Goal: Obtain resource: Download file/media

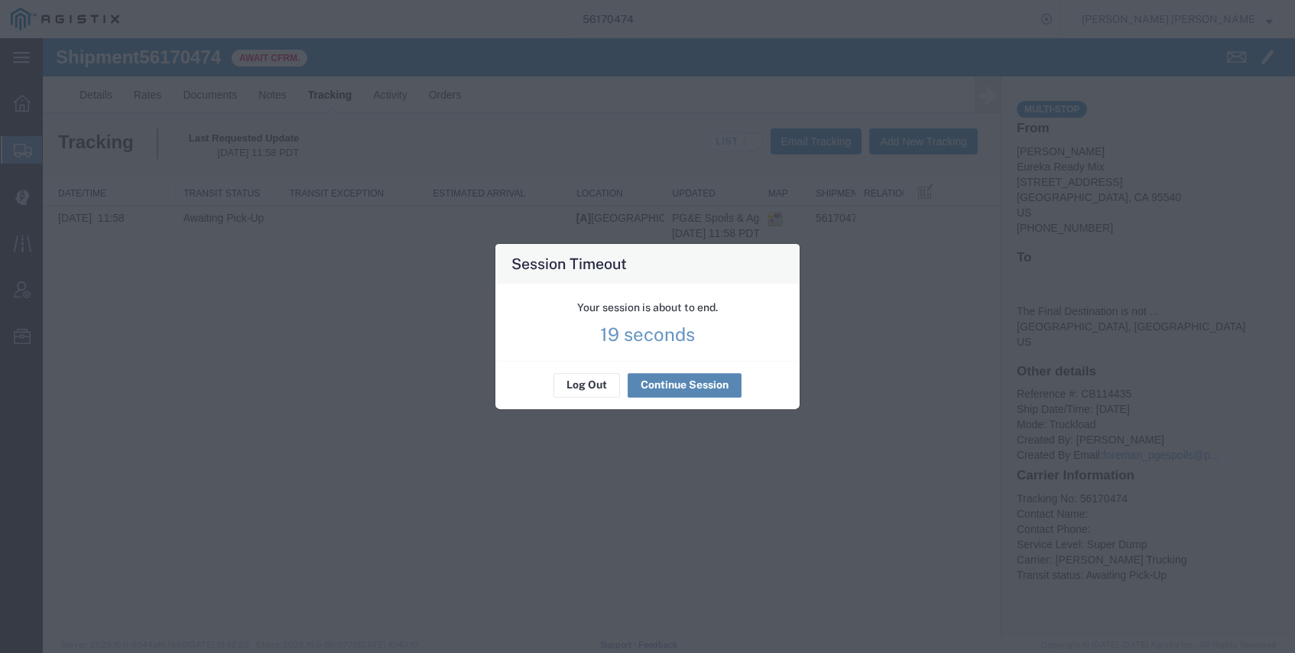
drag, startPoint x: 671, startPoint y: 390, endPoint x: 679, endPoint y: 387, distance: 9.0
click at [671, 390] on button "Continue Session" at bounding box center [685, 385] width 114 height 24
click at [695, 383] on button "Continue Session" at bounding box center [685, 385] width 114 height 24
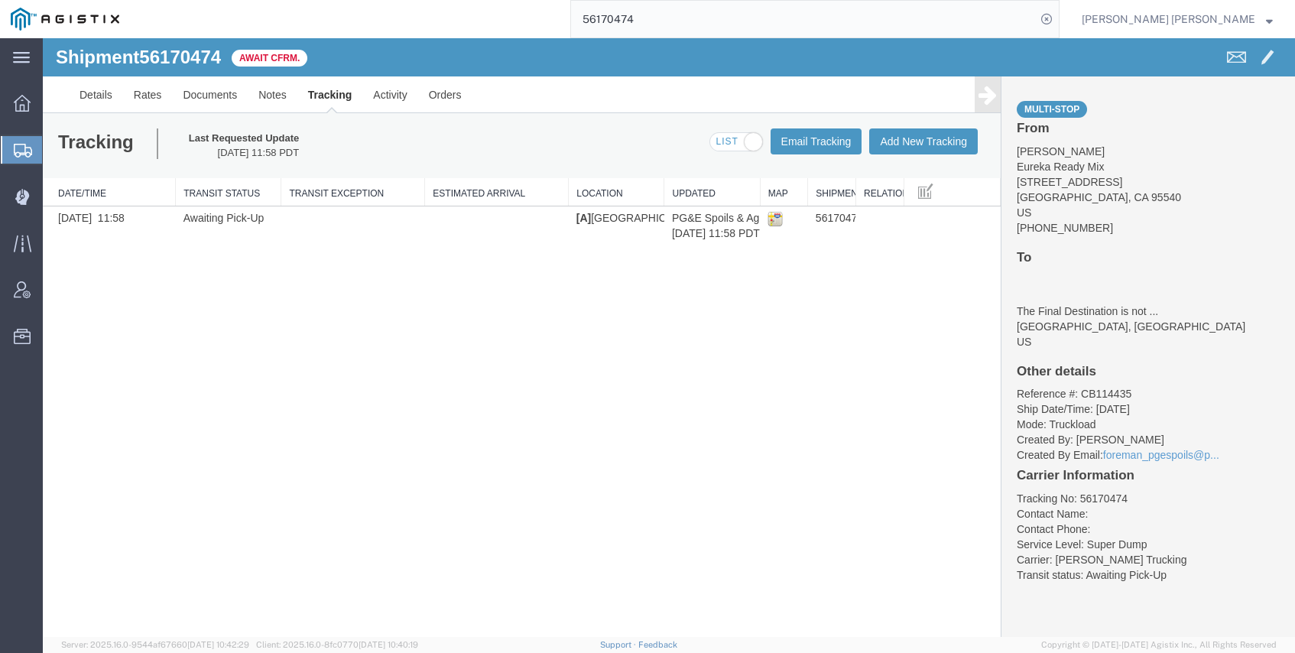
click at [740, 24] on input "56170474" at bounding box center [803, 19] width 465 height 37
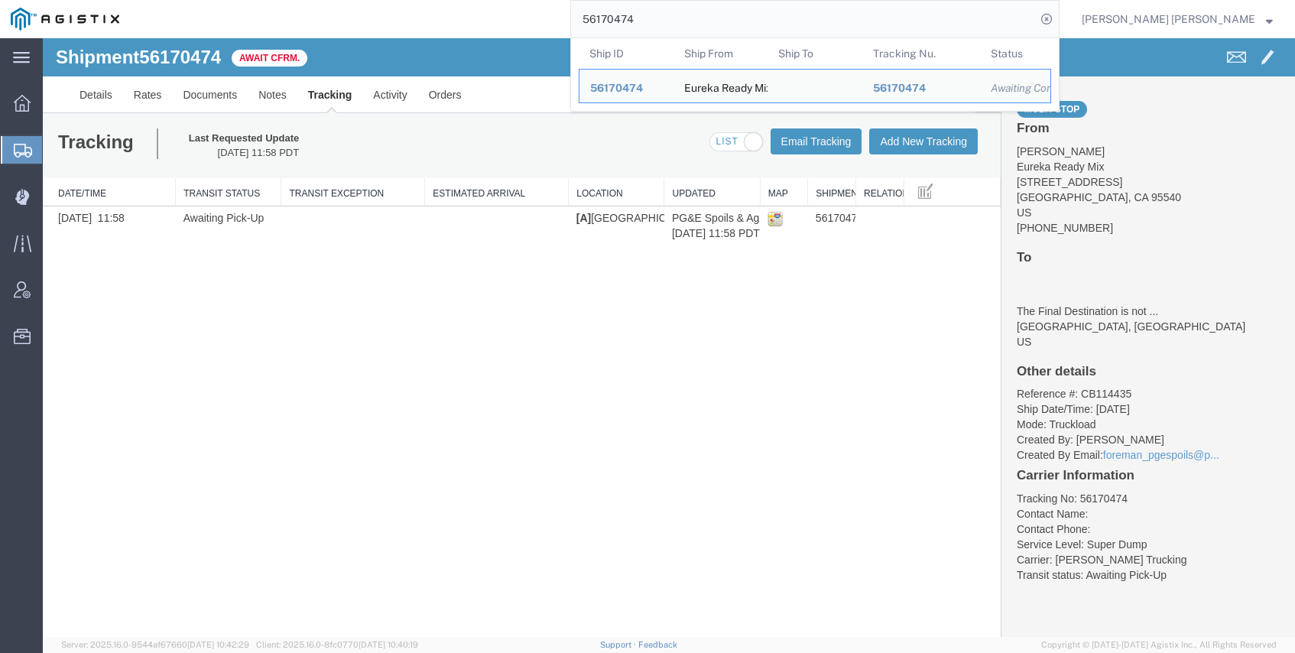
drag, startPoint x: 747, startPoint y: 18, endPoint x: 527, endPoint y: 0, distance: 221.0
click at [527, 0] on div "56170474 Ship ID Ship From Ship To Tracking Nu. Status Ship ID 56170474 Ship Fr…" at bounding box center [595, 19] width 930 height 38
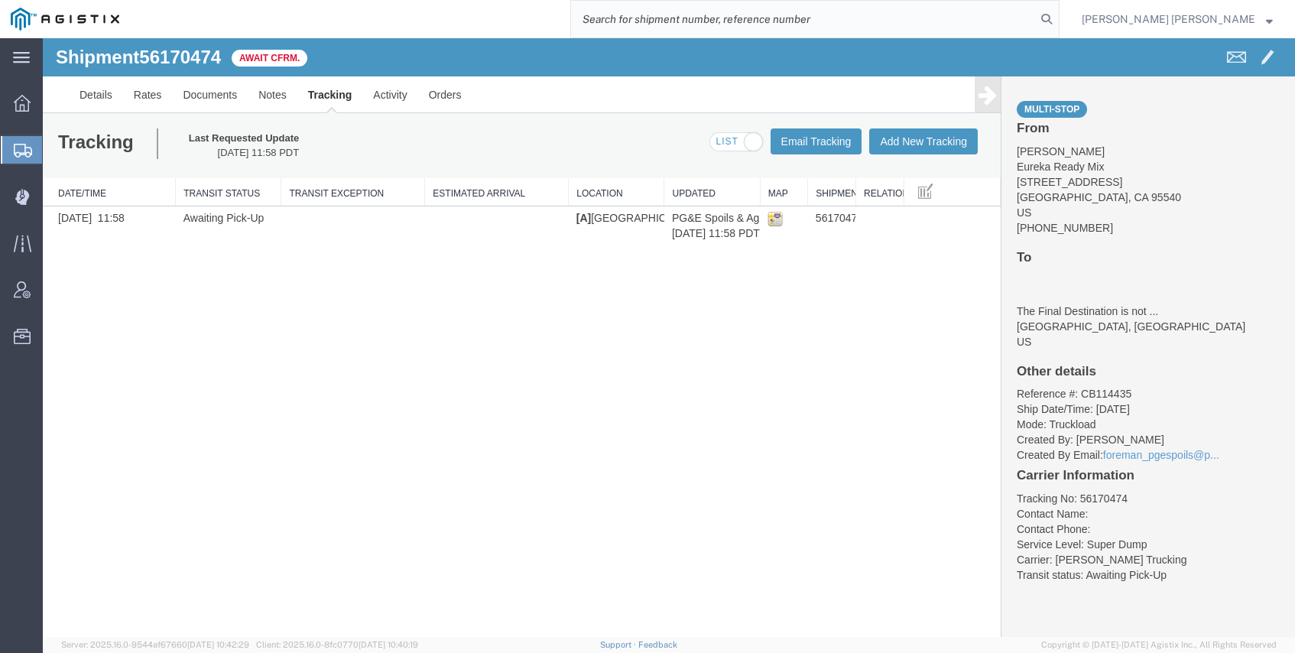
paste input "56360870"
type input "56360870"
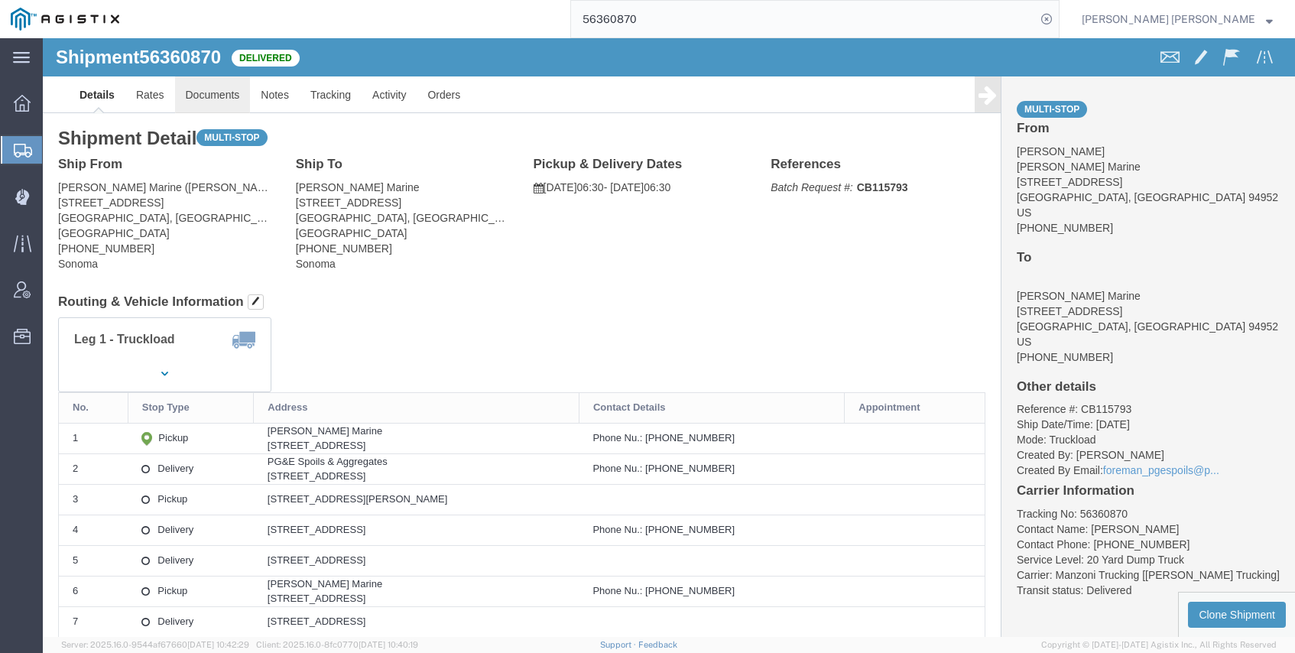
click link "Documents"
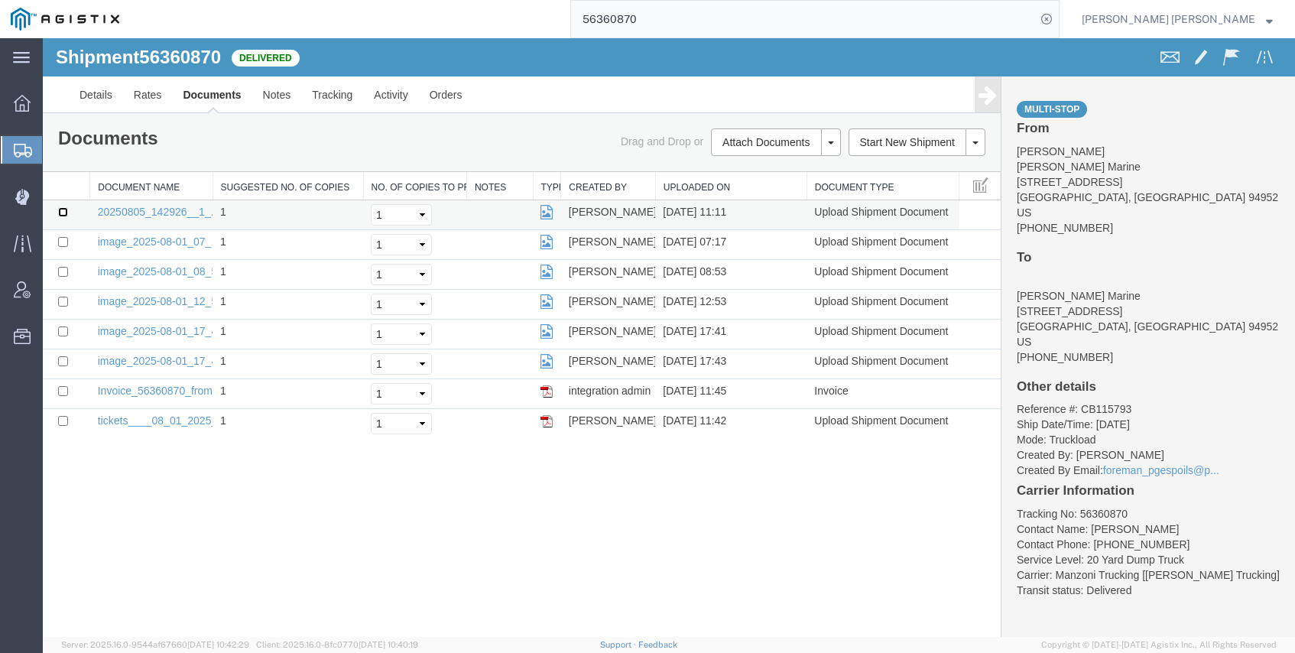
click at [63, 215] on input "checkbox" at bounding box center [63, 212] width 10 height 10
checkbox input "true"
click at [59, 250] on td at bounding box center [66, 245] width 47 height 30
click at [64, 242] on input "checkbox" at bounding box center [63, 242] width 10 height 10
checkbox input "true"
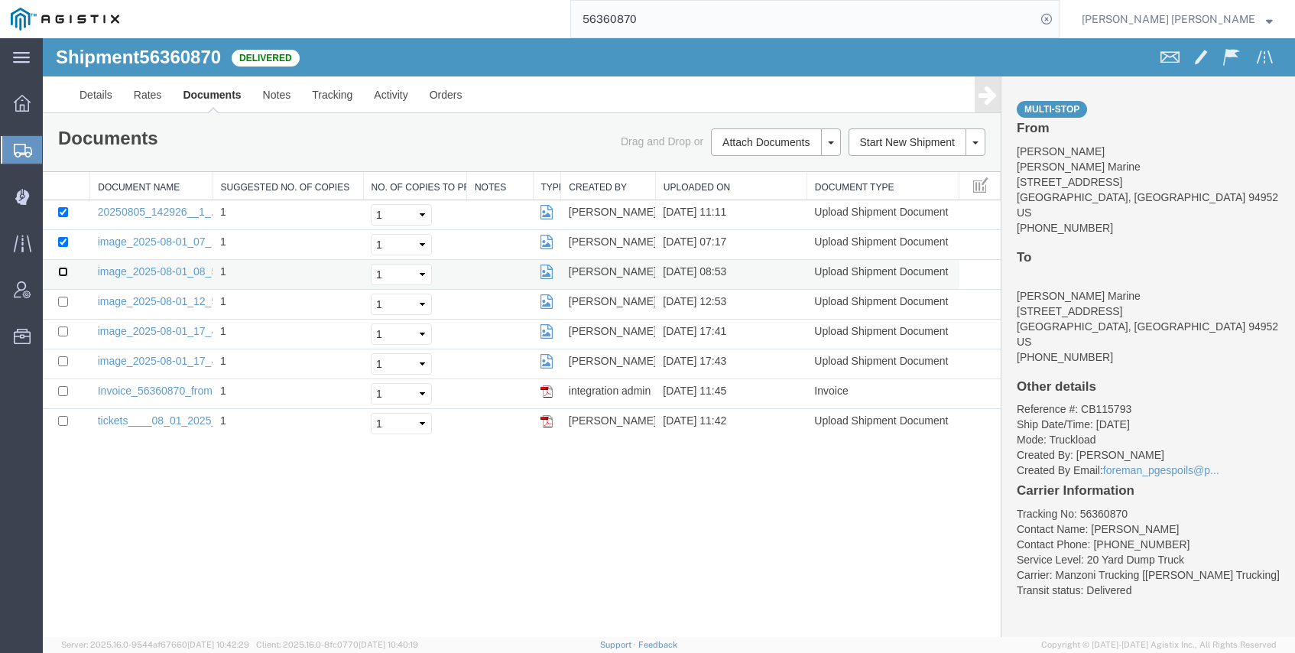
click at [66, 270] on input "checkbox" at bounding box center [63, 272] width 10 height 10
checkbox input "true"
click at [63, 307] on td at bounding box center [66, 305] width 47 height 30
click at [64, 303] on input "checkbox" at bounding box center [63, 302] width 10 height 10
checkbox input "true"
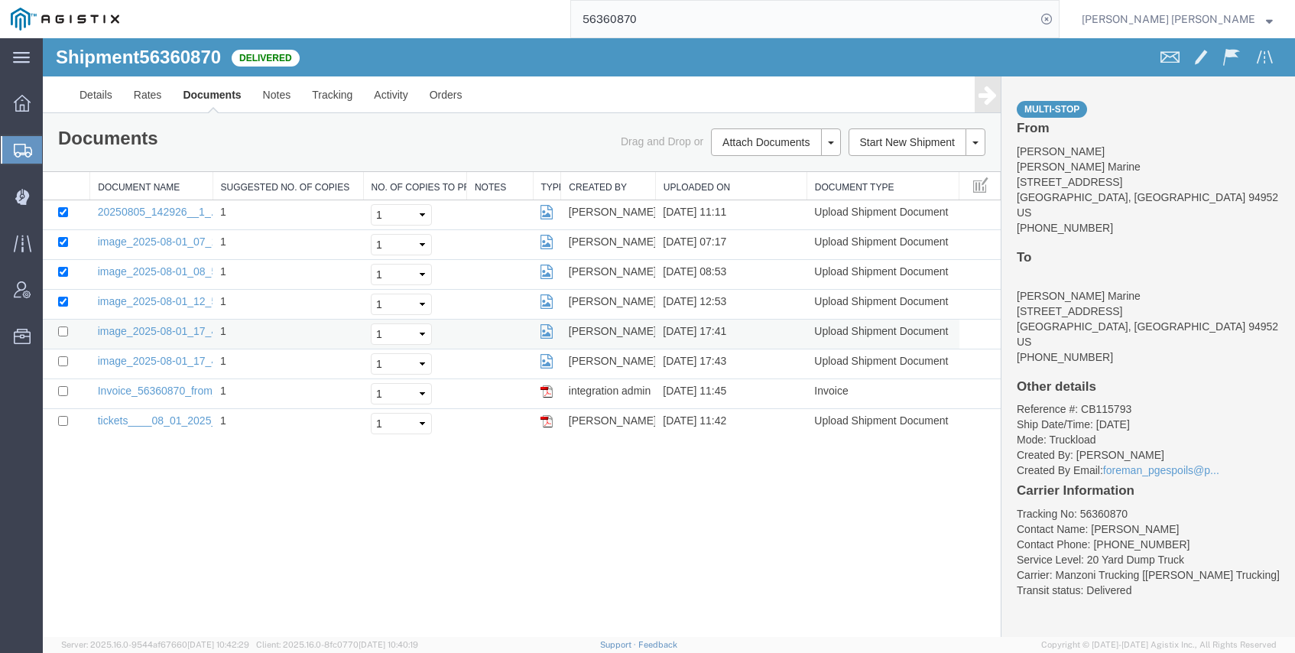
click at [68, 337] on td at bounding box center [66, 335] width 47 height 30
click at [63, 330] on input "checkbox" at bounding box center [63, 332] width 10 height 10
checkbox input "true"
click at [60, 366] on input "checkbox" at bounding box center [63, 361] width 10 height 10
checkbox input "true"
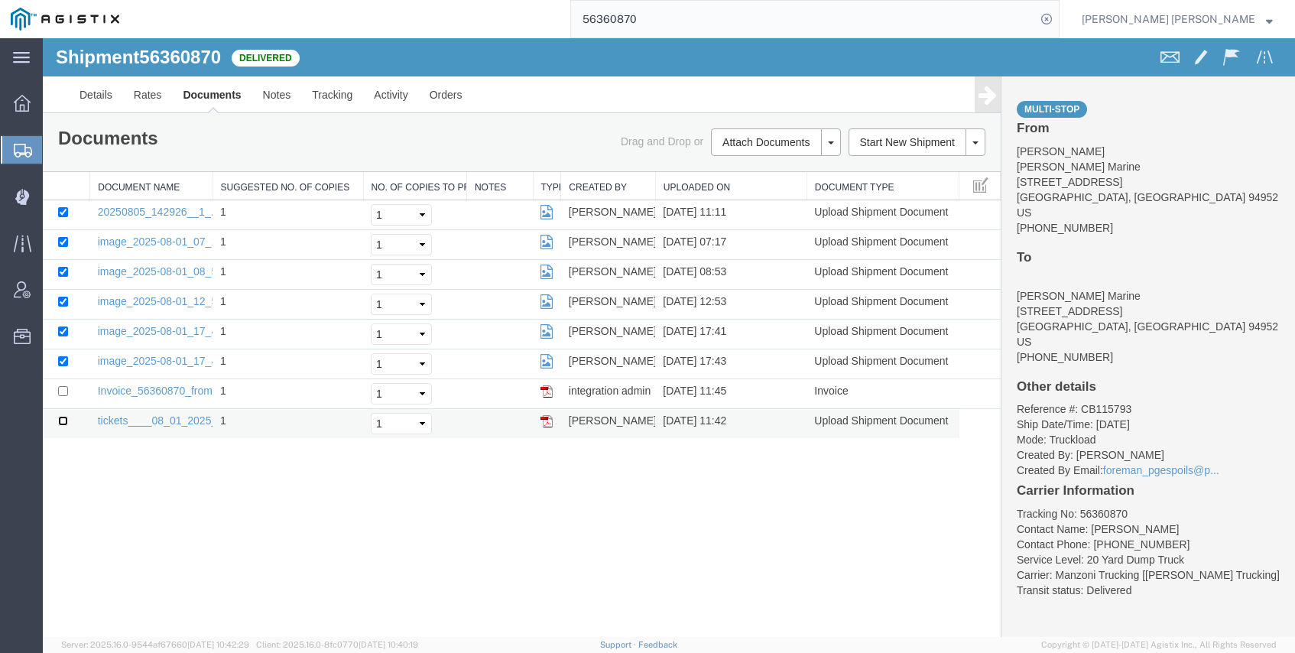
click at [65, 423] on input "checkbox" at bounding box center [63, 421] width 10 height 10
checkbox input "true"
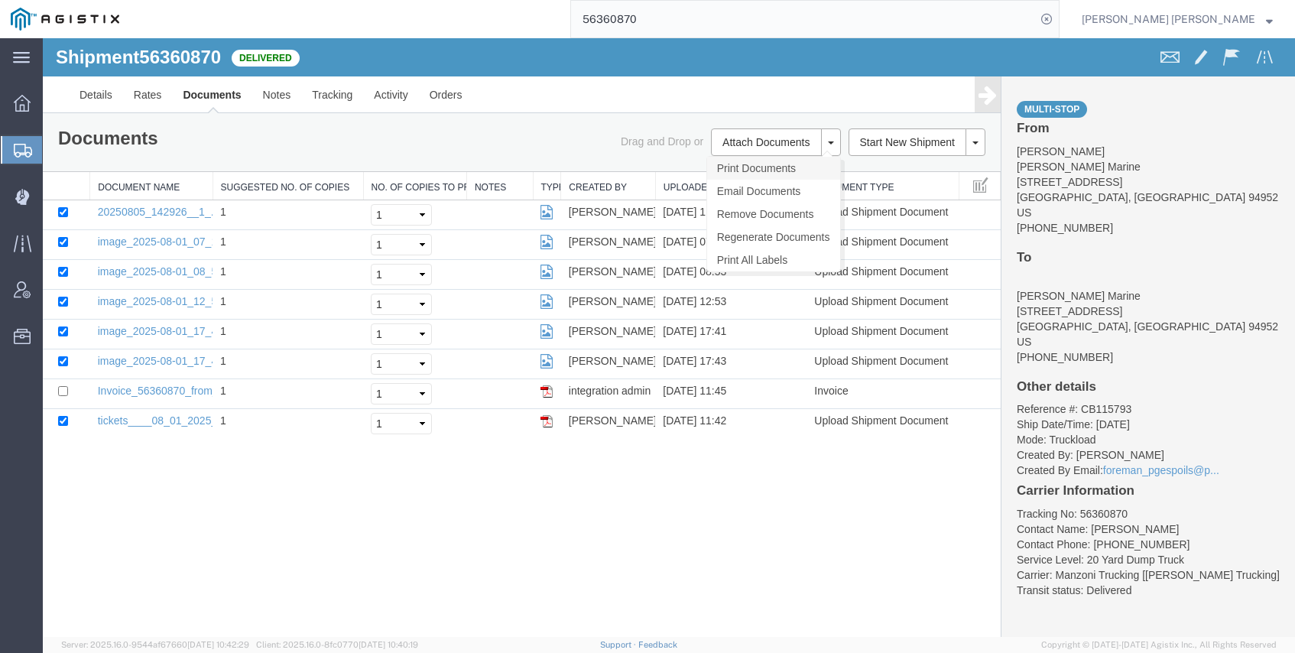
click at [766, 162] on link "Print Documents" at bounding box center [773, 168] width 133 height 23
click at [748, 11] on input "56360870" at bounding box center [803, 19] width 465 height 37
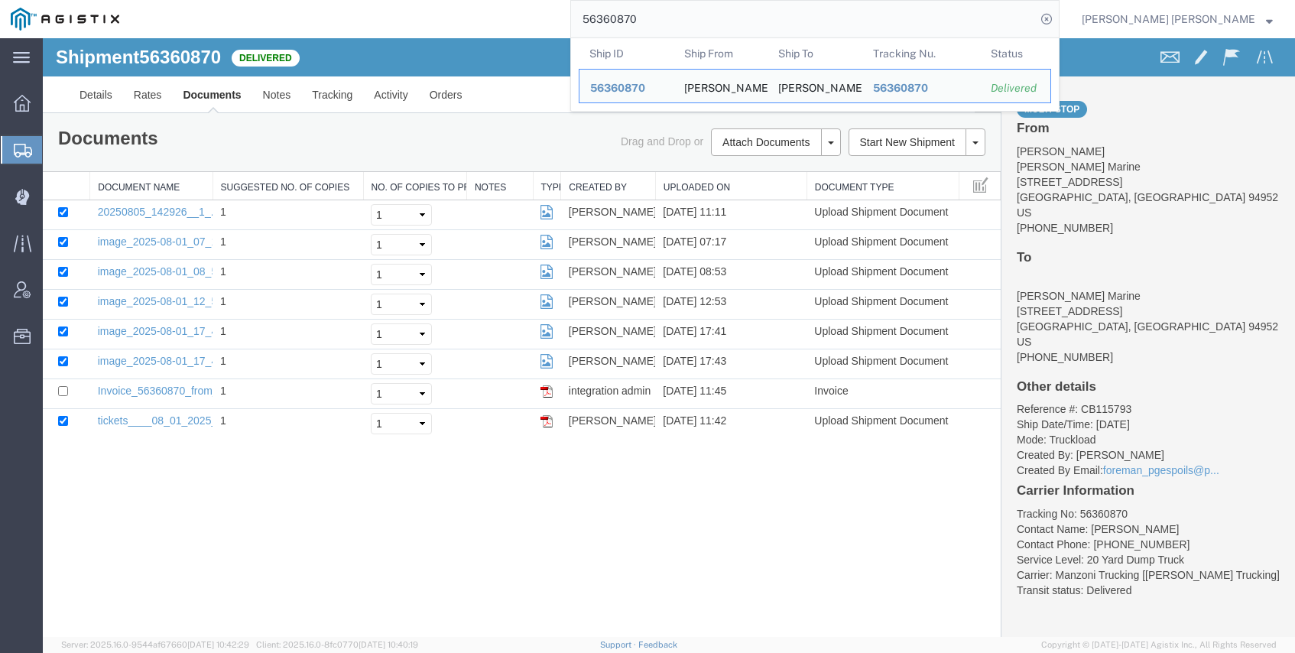
drag, startPoint x: 747, startPoint y: 17, endPoint x: 567, endPoint y: 8, distance: 179.9
click at [609, 11] on div "56360870 Ship ID Ship From Ship To Tracking Nu. Status Ship ID 56360870 Ship Fr…" at bounding box center [595, 19] width 930 height 38
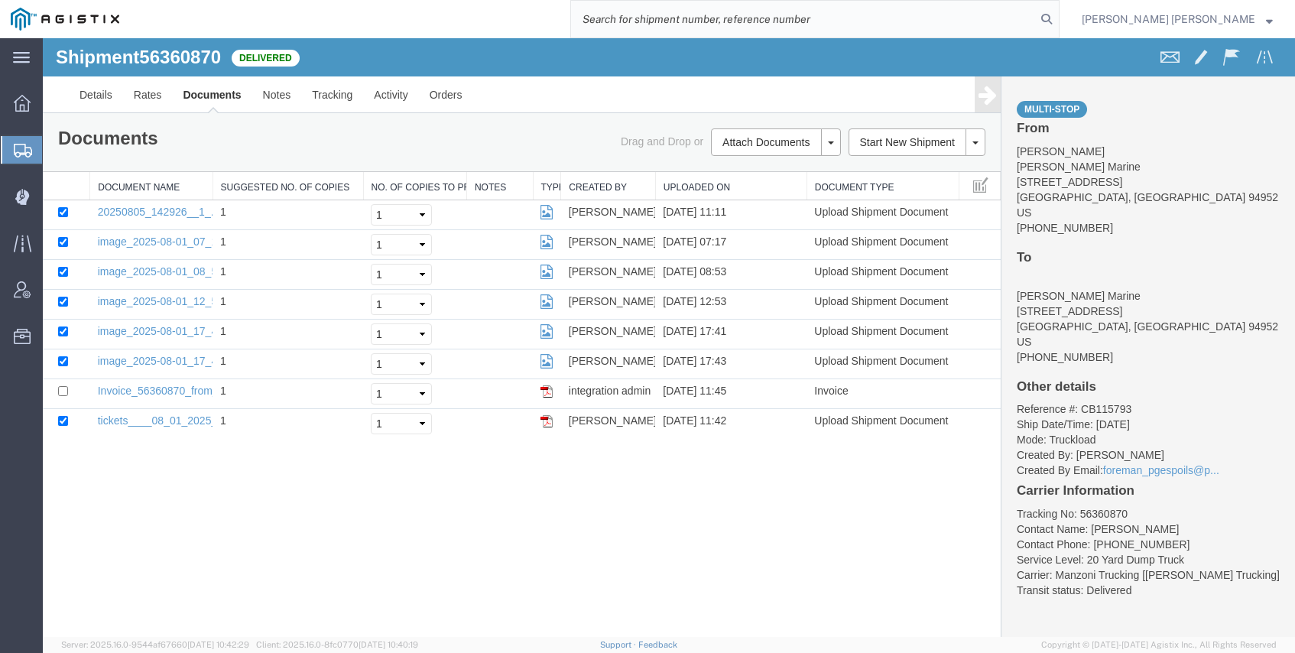
paste input "56403460"
type input "56403460"
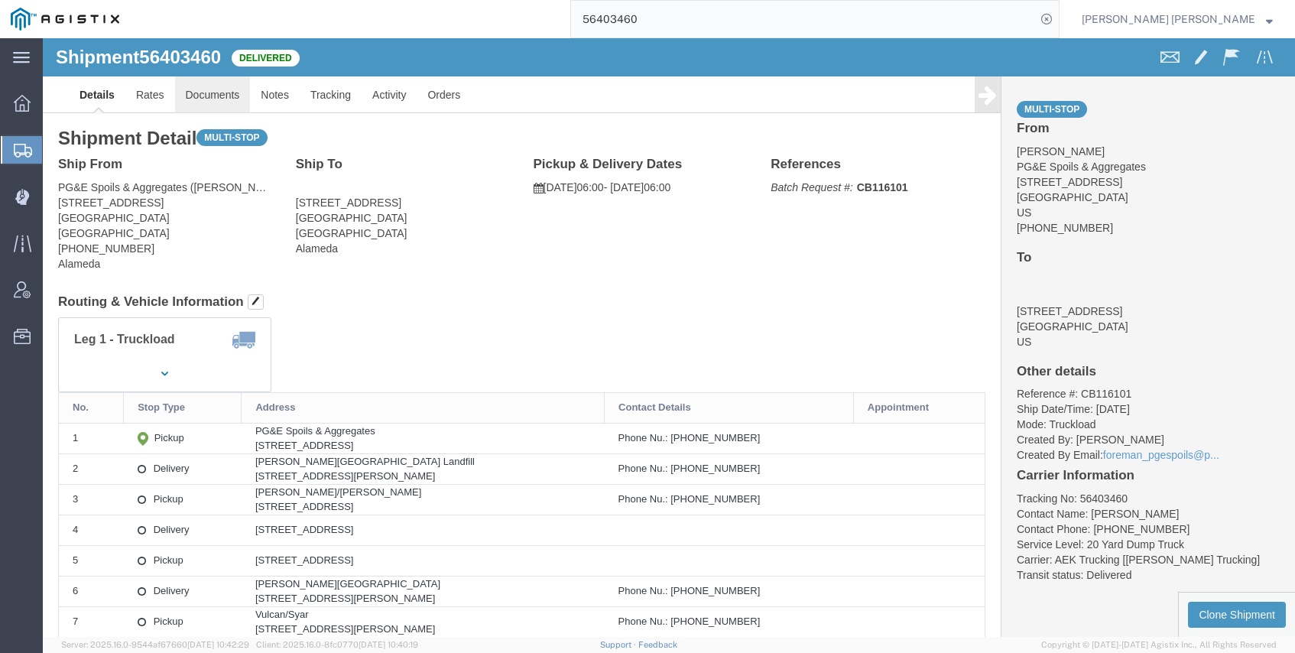
click link "Documents"
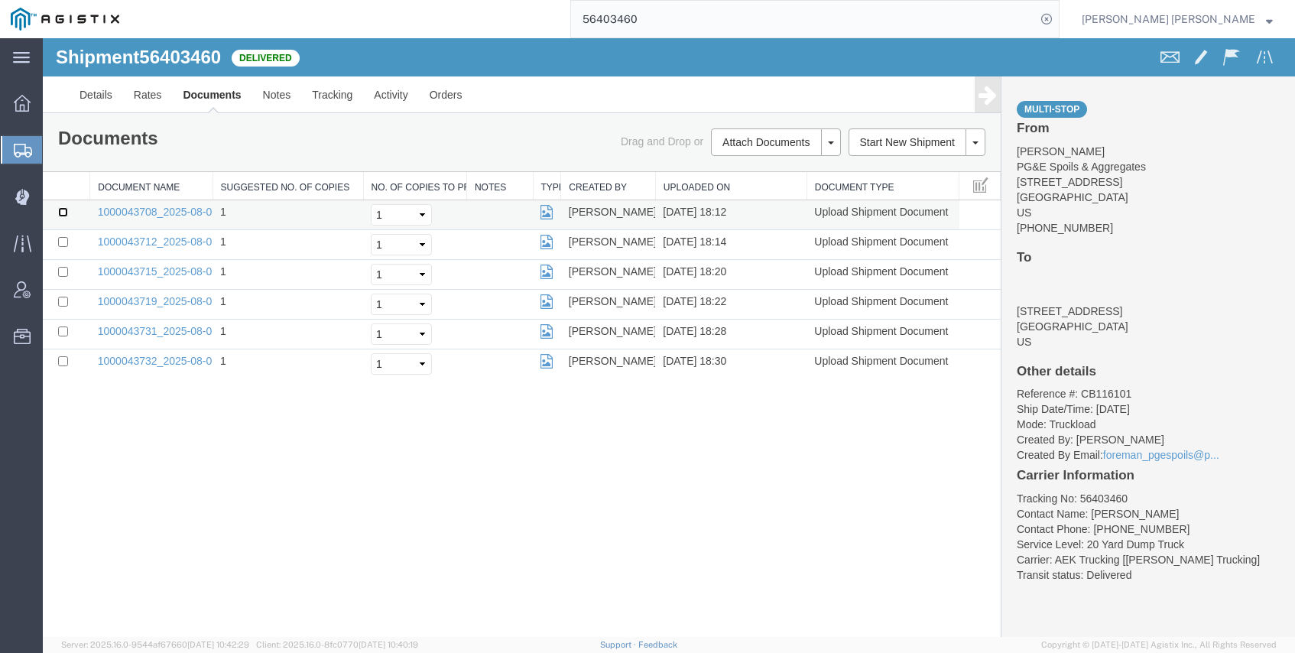
click at [67, 213] on input "checkbox" at bounding box center [63, 212] width 10 height 10
checkbox input "true"
click at [64, 241] on input "checkbox" at bounding box center [63, 242] width 10 height 10
checkbox input "true"
click at [59, 269] on input "checkbox" at bounding box center [63, 272] width 10 height 10
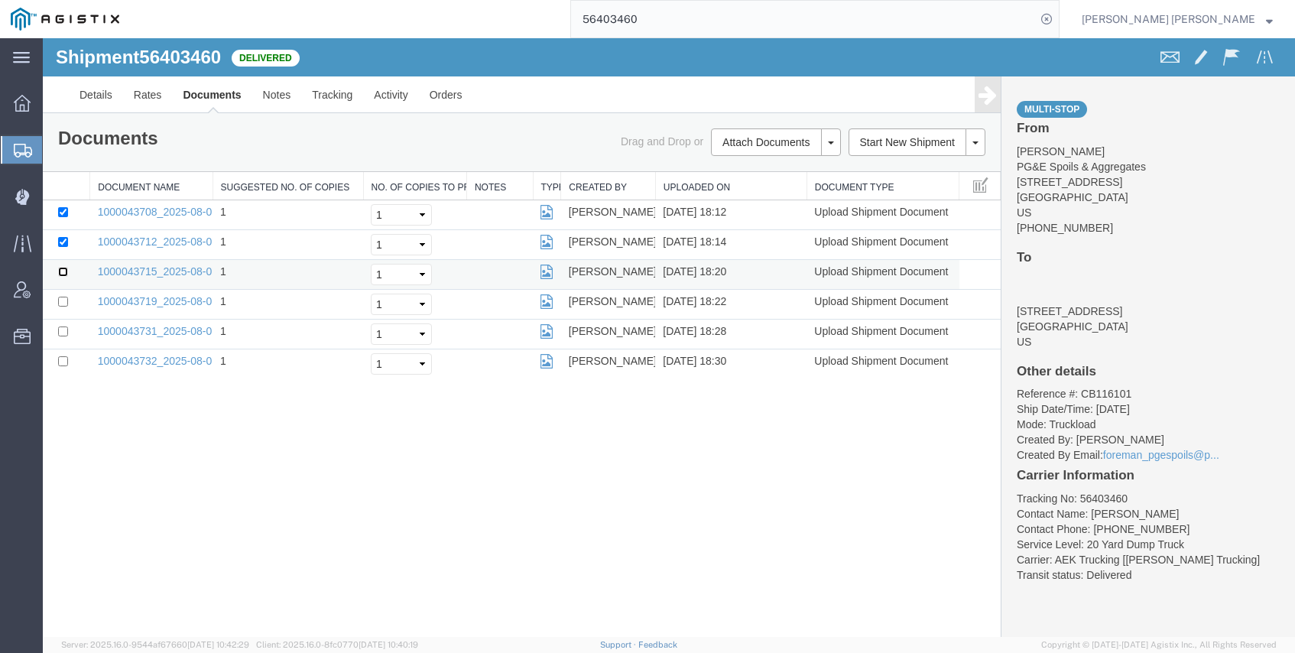
checkbox input "true"
click at [60, 297] on input "checkbox" at bounding box center [63, 302] width 10 height 10
checkbox input "true"
click at [65, 334] on input "checkbox" at bounding box center [63, 332] width 10 height 10
checkbox input "true"
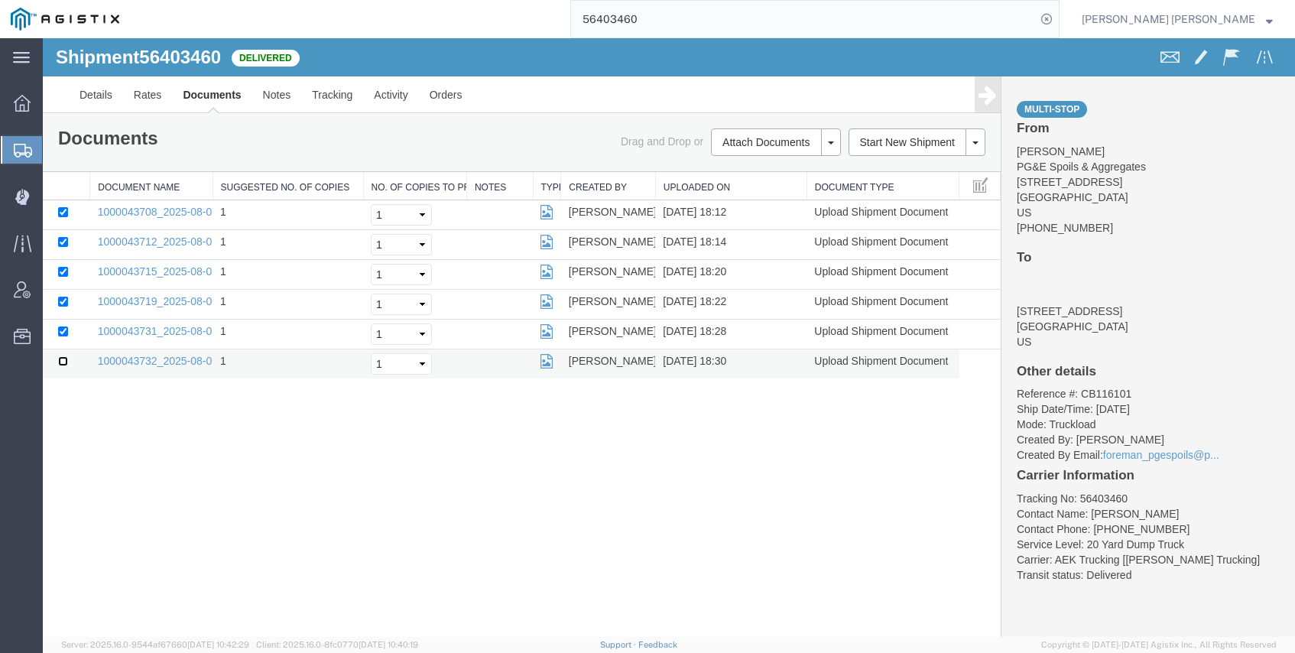
click at [64, 359] on input "checkbox" at bounding box center [63, 361] width 10 height 10
checkbox input "true"
click at [734, 162] on link "Print Documents" at bounding box center [773, 168] width 133 height 23
click at [328, 86] on link "Tracking" at bounding box center [332, 94] width 62 height 37
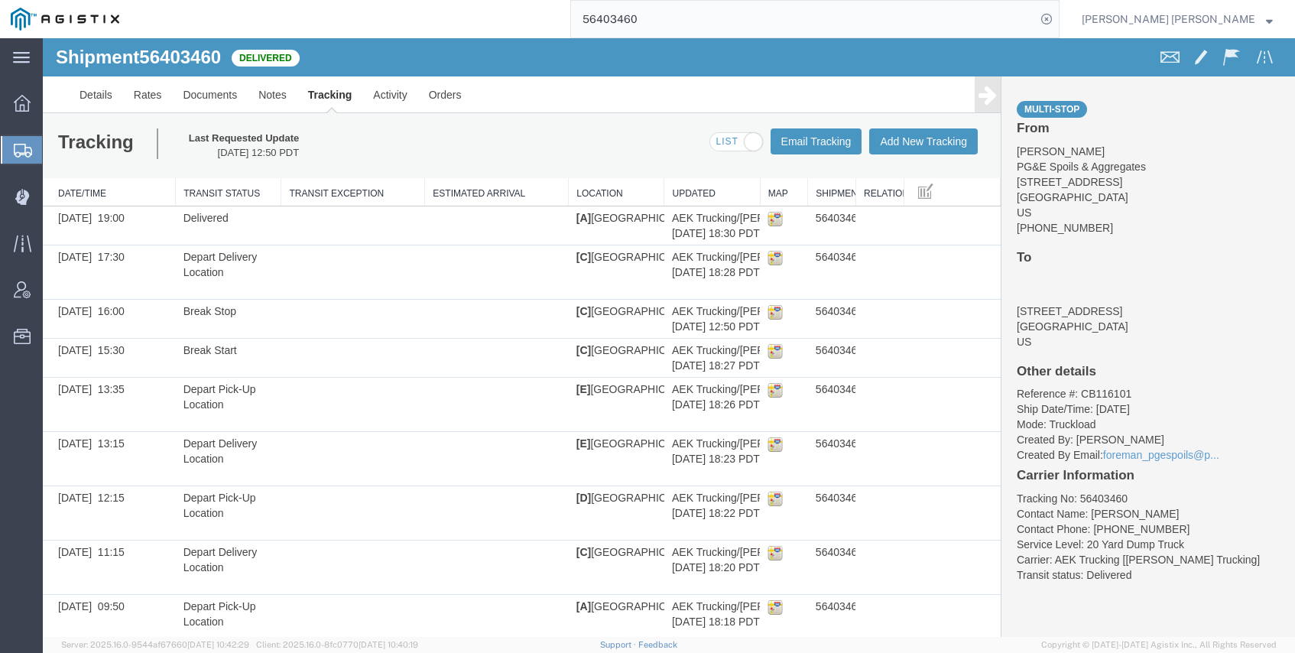
click at [748, 144] on span at bounding box center [753, 141] width 19 height 19
checkbox input "false"
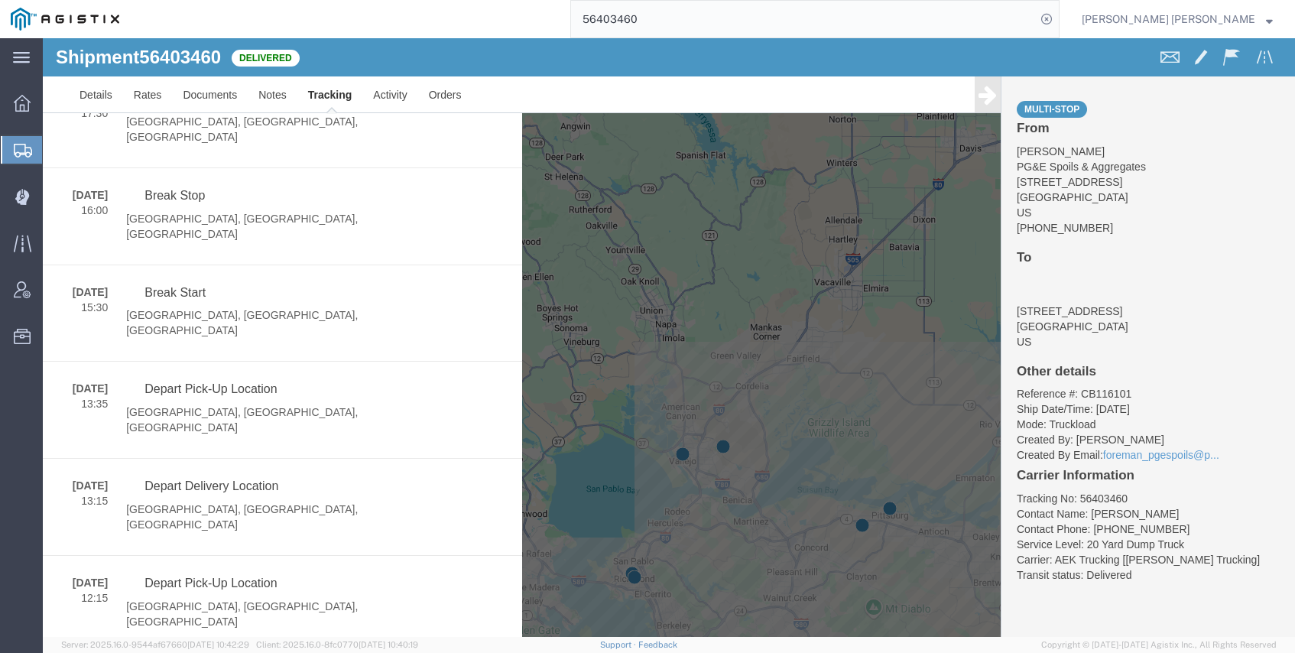
scroll to position [206, 0]
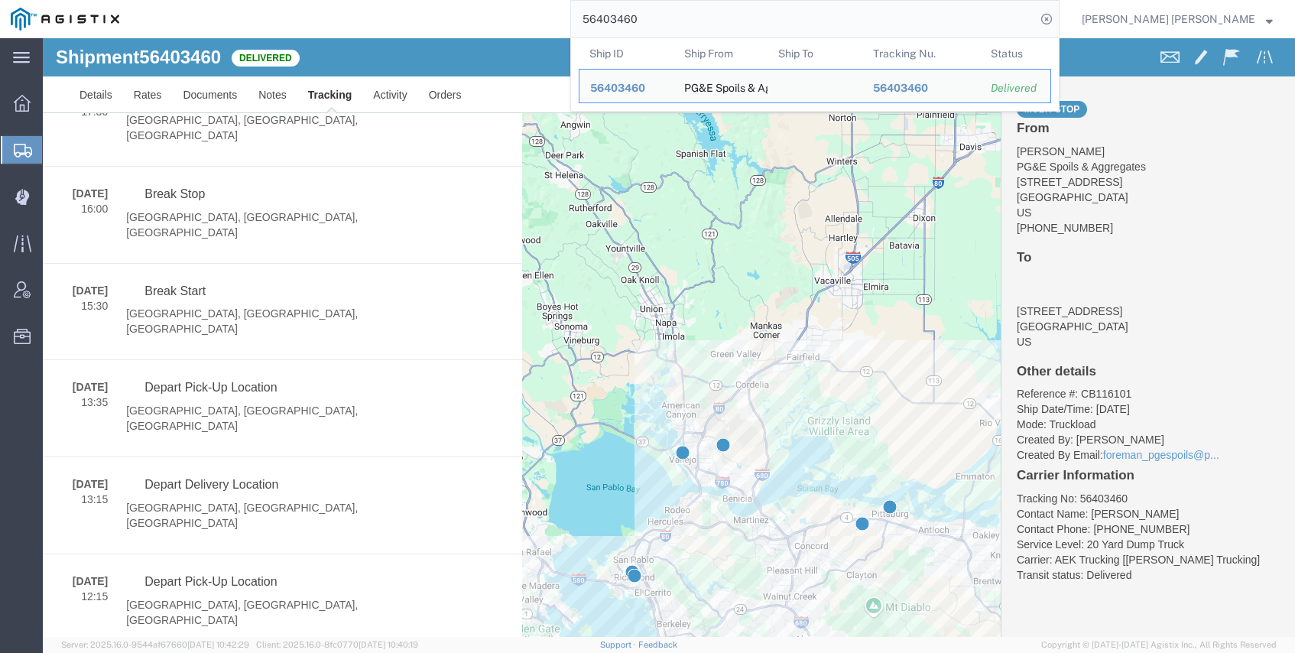
drag, startPoint x: 738, startPoint y: 21, endPoint x: 747, endPoint y: 22, distance: 9.3
click at [737, 21] on input "56403460" at bounding box center [803, 19] width 465 height 37
drag, startPoint x: 747, startPoint y: 22, endPoint x: 442, endPoint y: -15, distance: 307.4
click at [442, 0] on html "main_menu Created with Sketch. Collapse Menu Dashboard Shipments Create Shipmen…" at bounding box center [647, 326] width 1295 height 653
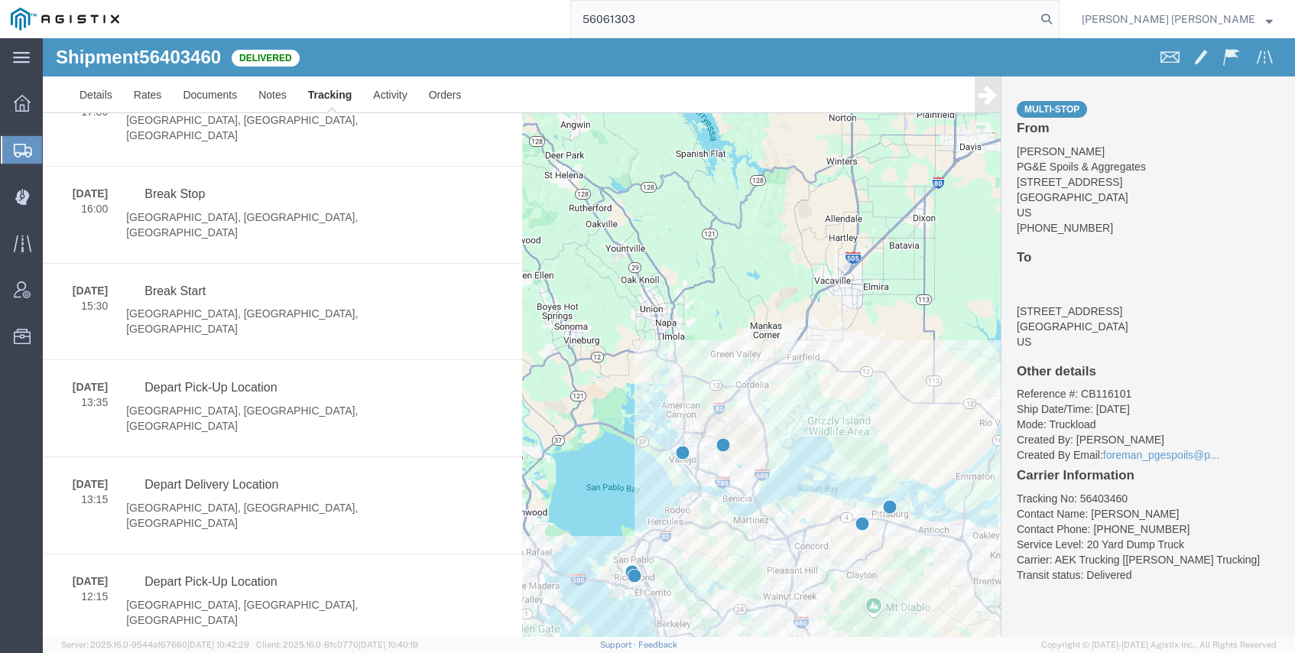
type input "56061303"
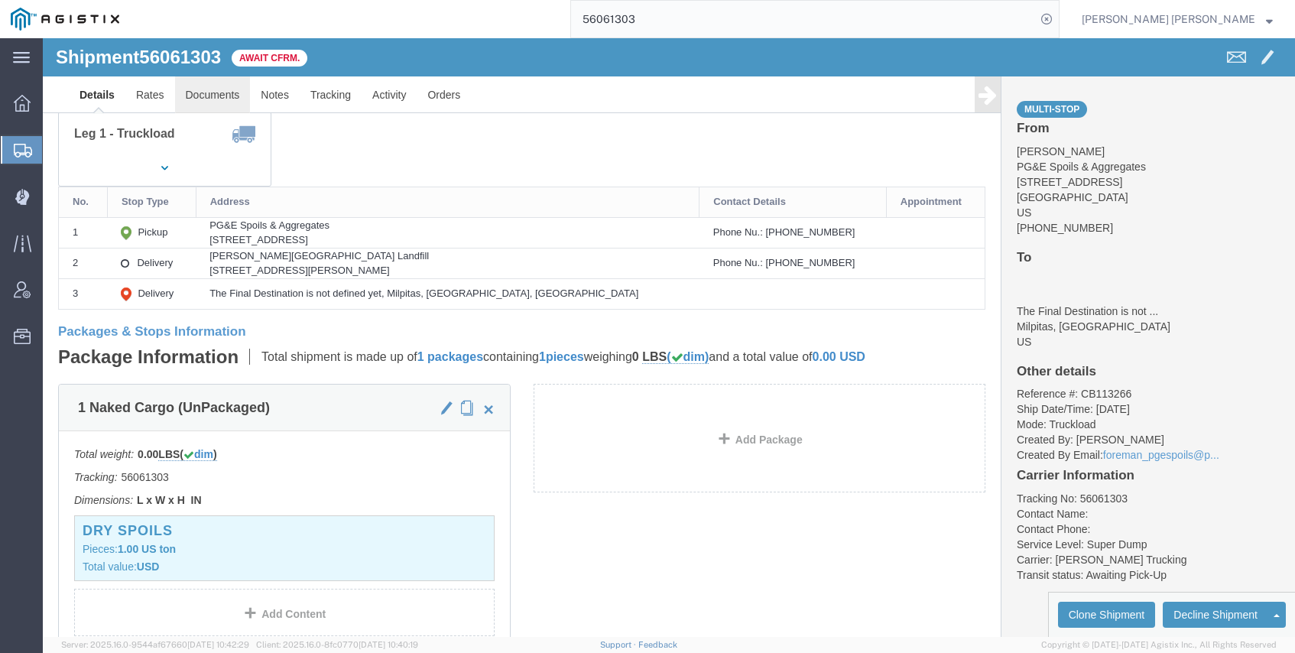
click link "Documents"
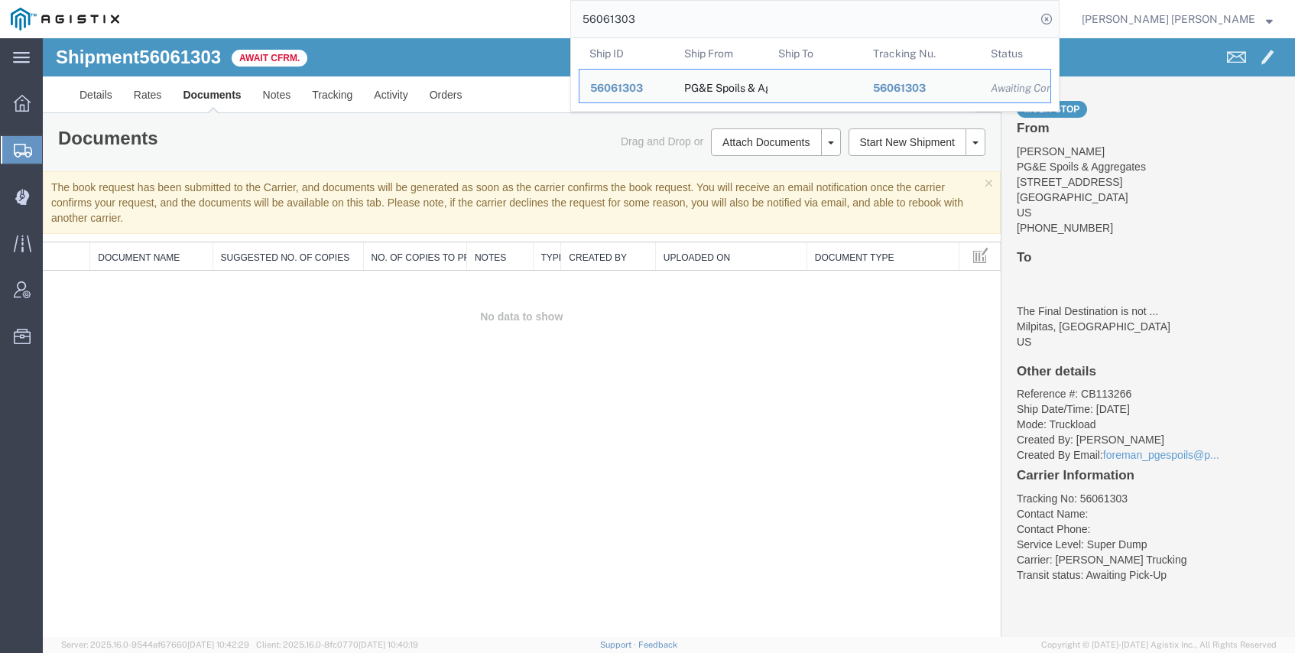
drag, startPoint x: 721, startPoint y: 18, endPoint x: 587, endPoint y: 15, distance: 133.9
click at [587, 15] on div "56061303 Ship ID Ship From Ship To Tracking Nu. Status Ship ID 56061303 Ship Fr…" at bounding box center [595, 19] width 930 height 38
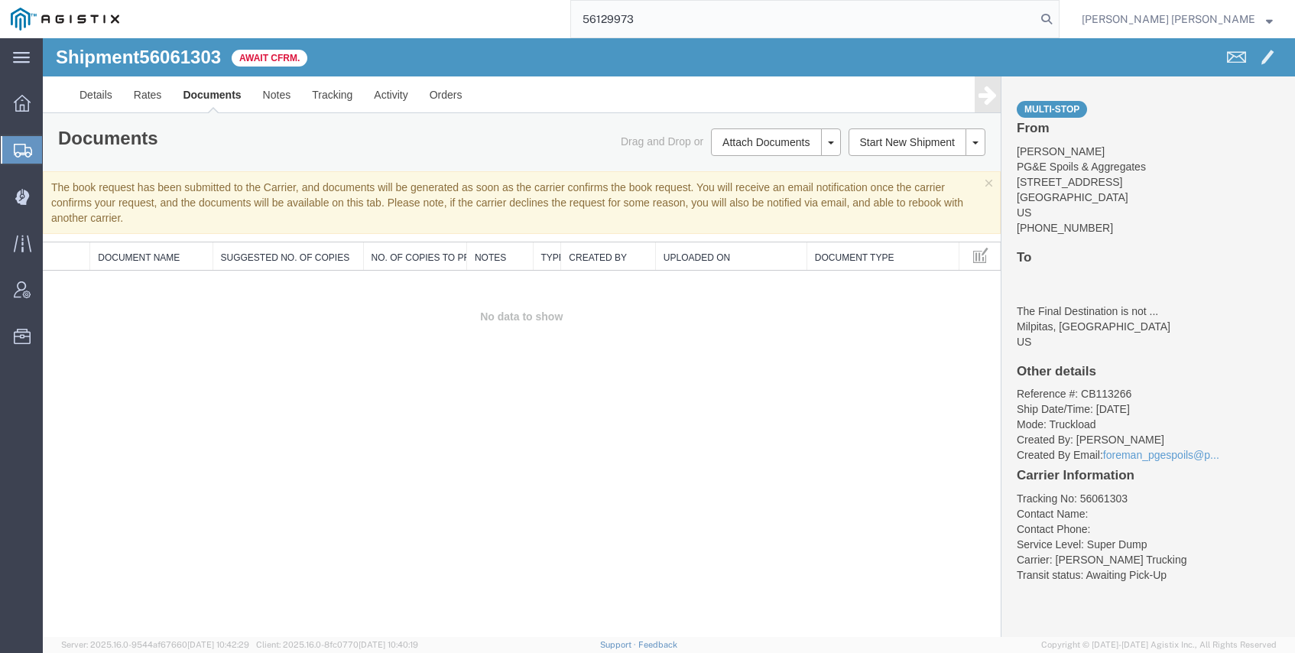
type input "56129973"
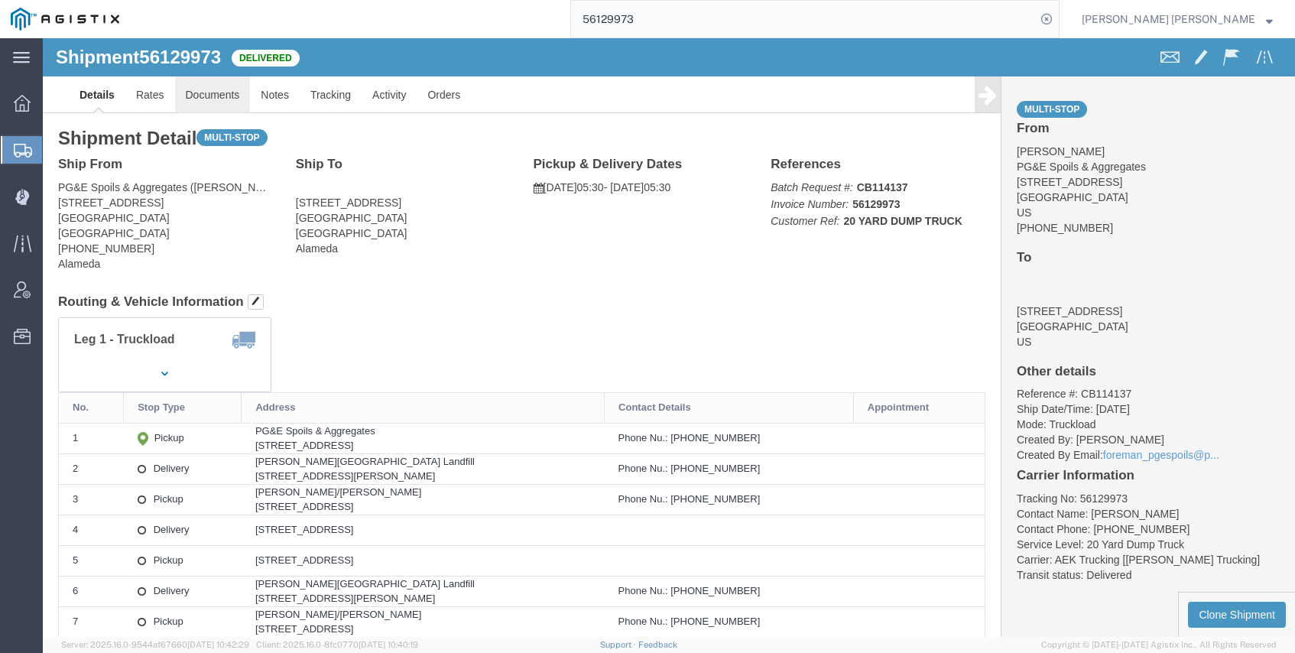
click link "Documents"
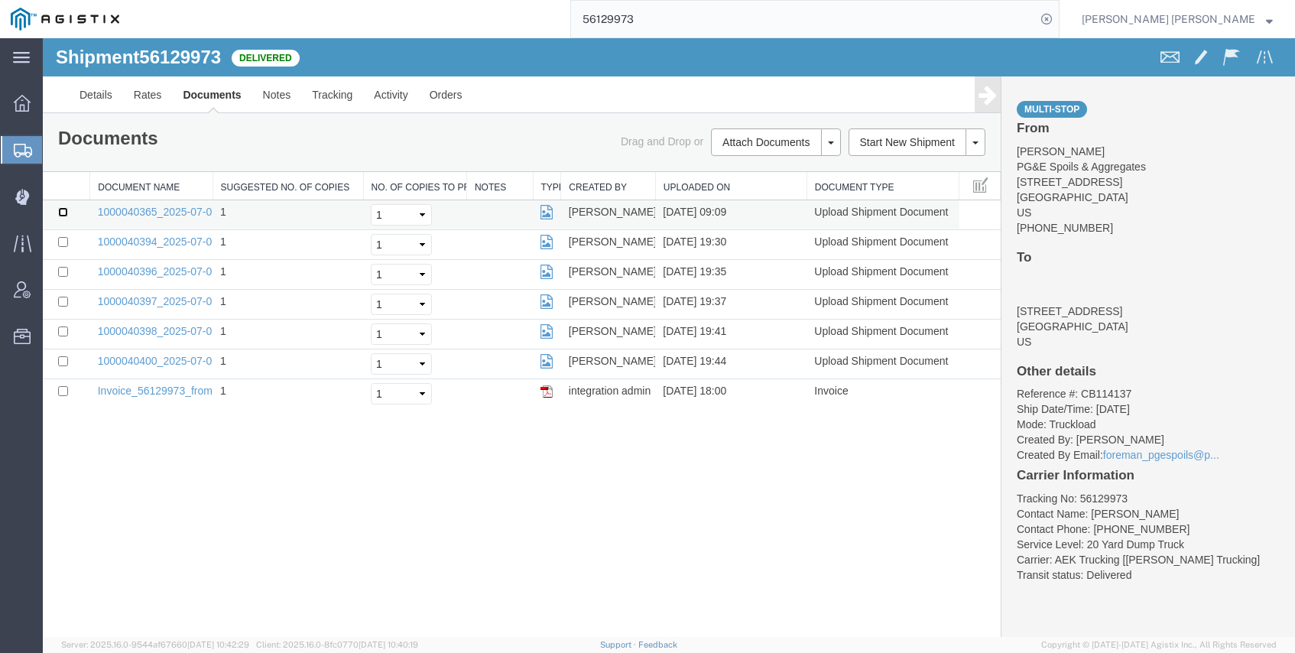
click at [64, 214] on input "checkbox" at bounding box center [63, 212] width 10 height 10
checkbox input "true"
click at [60, 245] on input "checkbox" at bounding box center [63, 242] width 10 height 10
checkbox input "true"
click at [67, 267] on input "checkbox" at bounding box center [63, 272] width 10 height 10
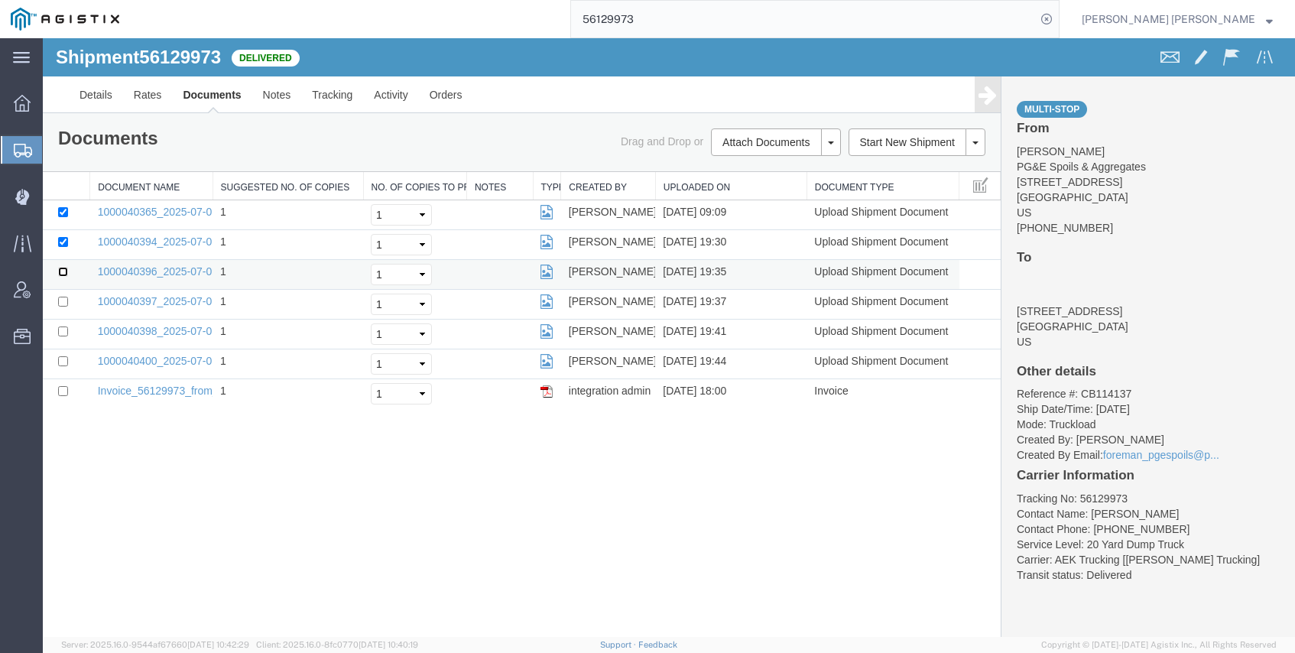
checkbox input "true"
click at [63, 303] on input "checkbox" at bounding box center [63, 302] width 10 height 10
checkbox input "true"
click at [63, 334] on input "checkbox" at bounding box center [63, 332] width 10 height 10
checkbox input "true"
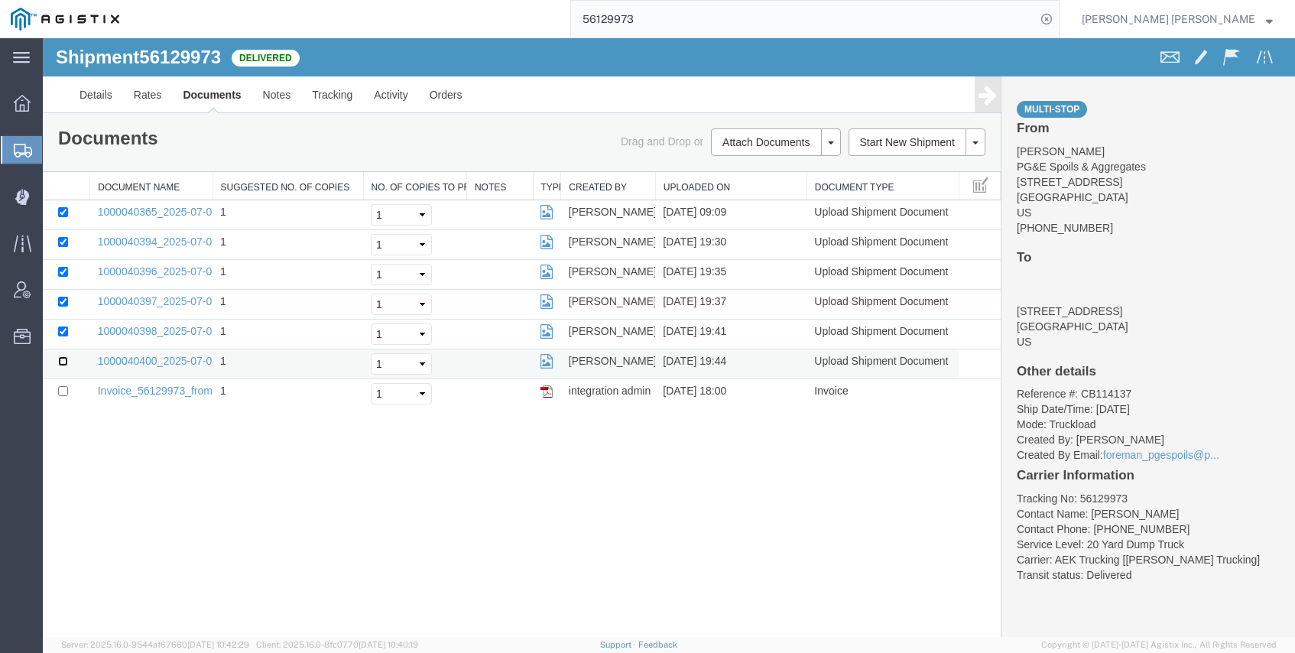
click at [67, 366] on input "checkbox" at bounding box center [63, 361] width 10 height 10
checkbox input "true"
click at [756, 160] on link "Print Documents" at bounding box center [773, 168] width 133 height 23
